Goal: Information Seeking & Learning: Learn about a topic

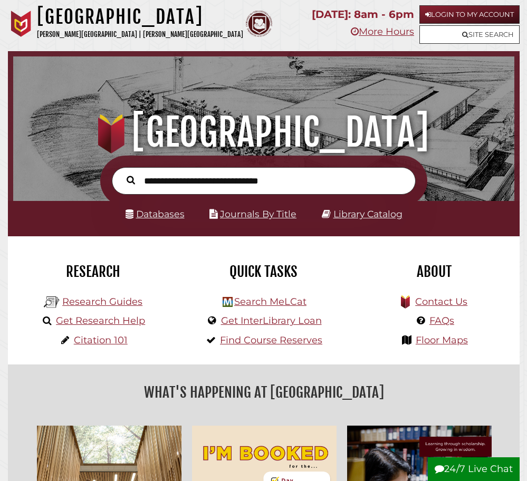
scroll to position [166, 496]
click at [74, 300] on link "Research Guides" at bounding box center [102, 302] width 80 height 12
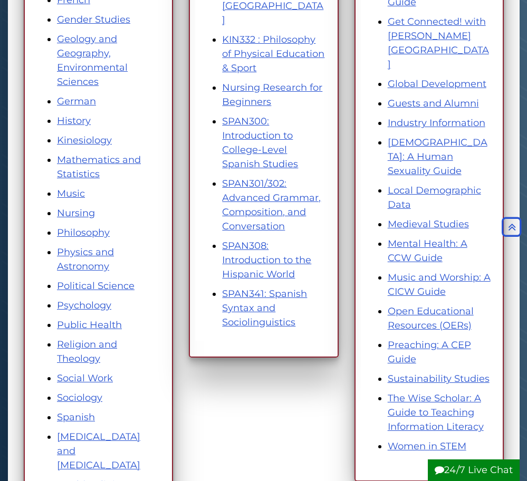
scroll to position [530, 0]
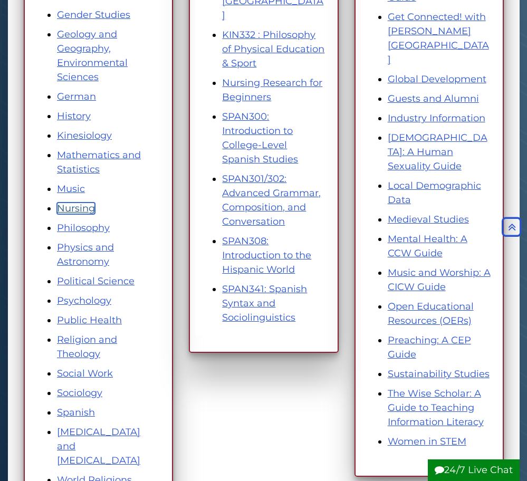
click at [62, 209] on link "Nursing" at bounding box center [76, 208] width 38 height 12
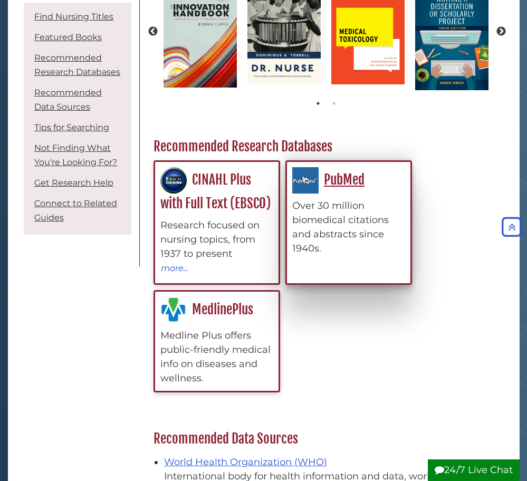
scroll to position [289, 0]
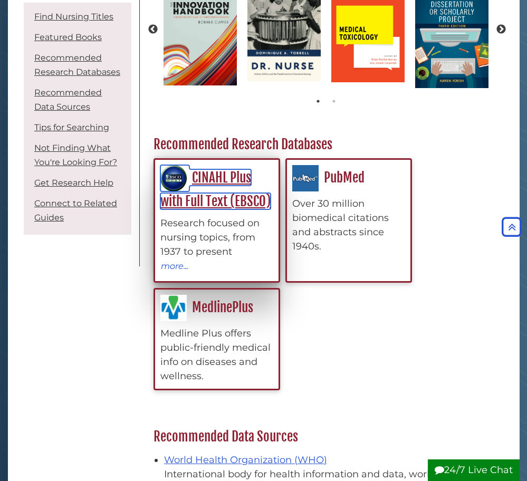
click at [207, 172] on link "CINAHL Plus with Full Text (EBSCO)" at bounding box center [215, 189] width 110 height 40
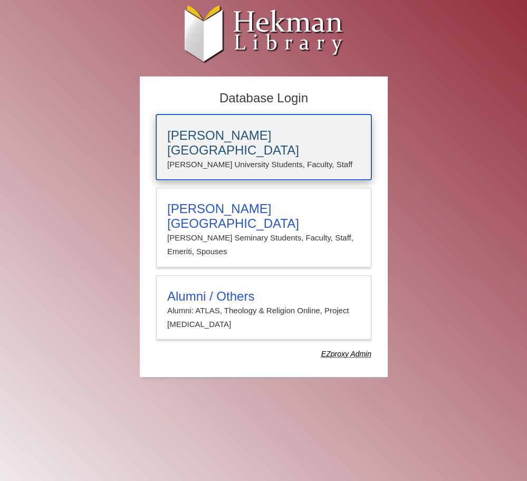
click at [210, 136] on h3 "[PERSON_NAME][GEOGRAPHIC_DATA]" at bounding box center [263, 143] width 193 height 30
